Goal: Information Seeking & Learning: Learn about a topic

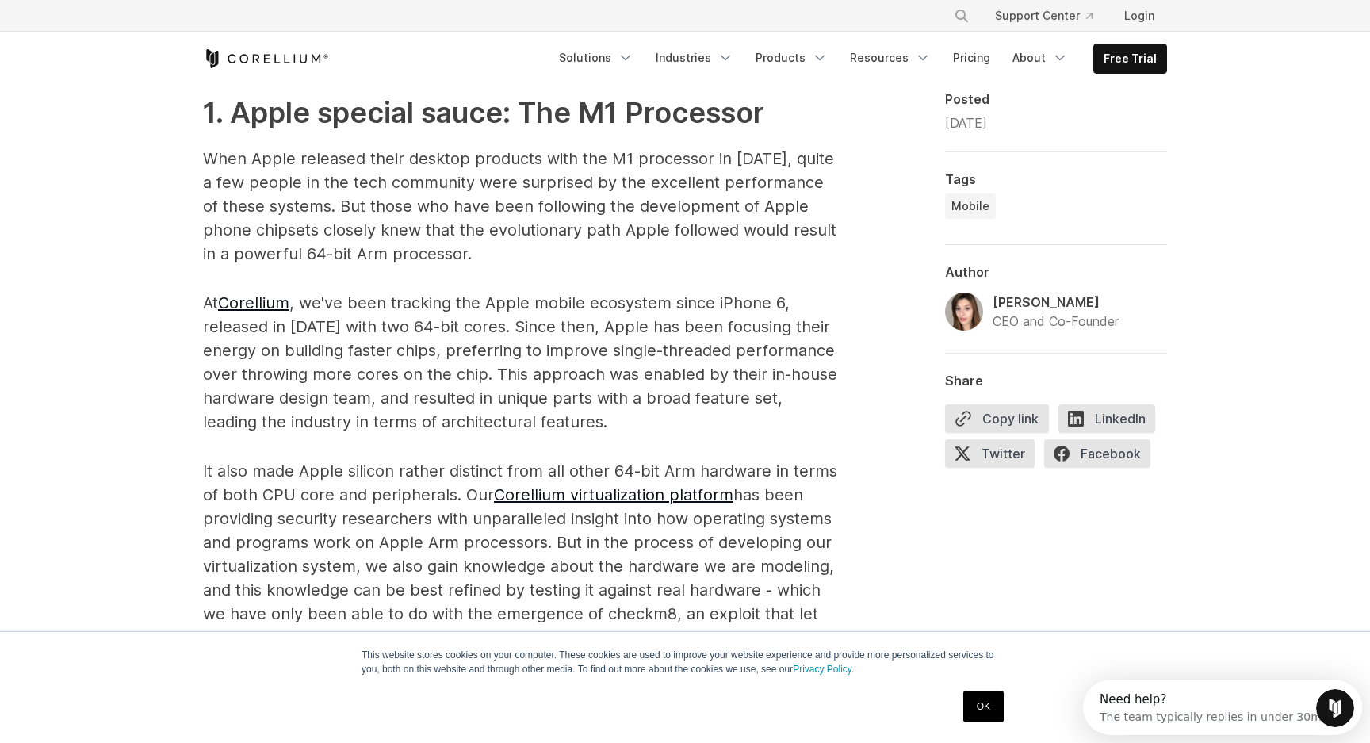
scroll to position [925, 0]
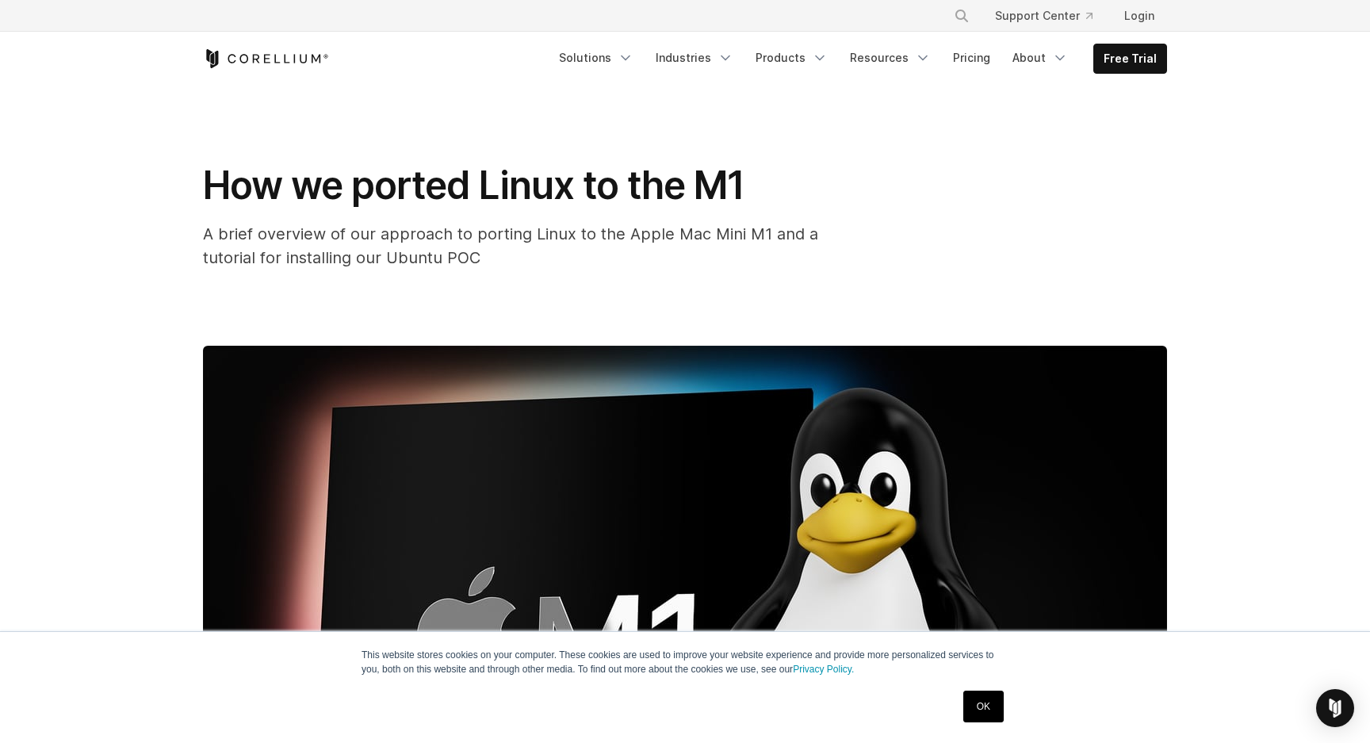
click at [424, 168] on span "How we ported Linux to the M1" at bounding box center [474, 185] width 542 height 47
click at [596, 62] on link "Solutions" at bounding box center [596, 58] width 94 height 29
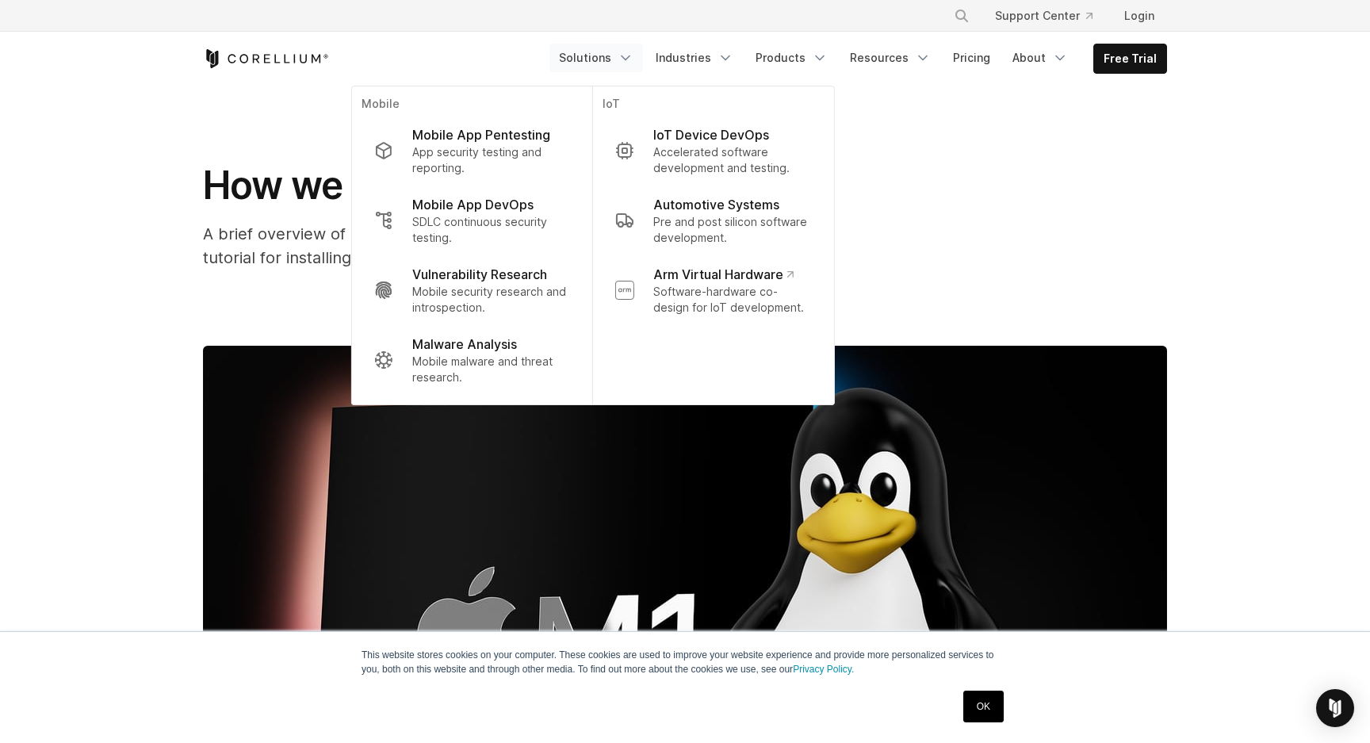
click at [1039, 243] on div "How we ported Linux to the M1 A brief overview of our approach to porting Linux…" at bounding box center [685, 216] width 964 height 108
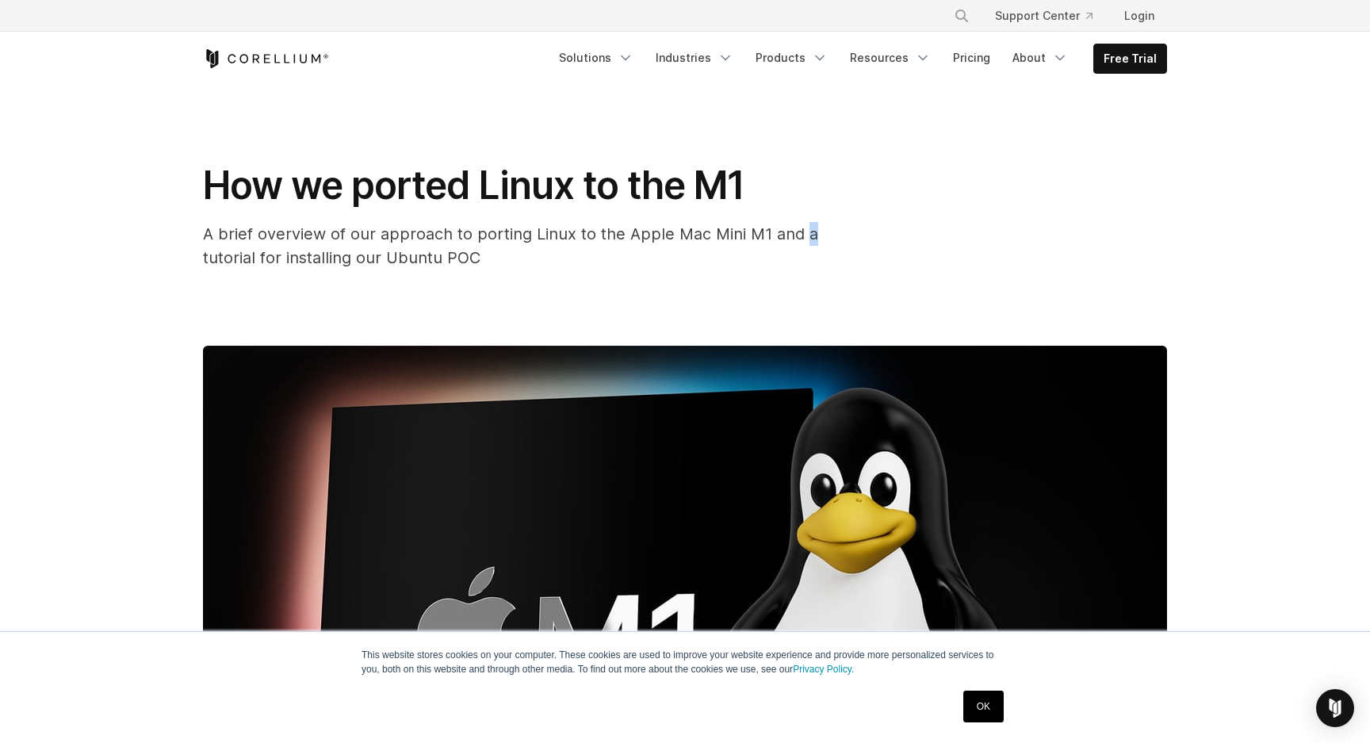
click at [1039, 243] on div "How we ported Linux to the M1 A brief overview of our approach to porting Linux…" at bounding box center [685, 216] width 964 height 108
click at [783, 63] on link "Products" at bounding box center [791, 58] width 91 height 29
